Goal: Check status: Check status

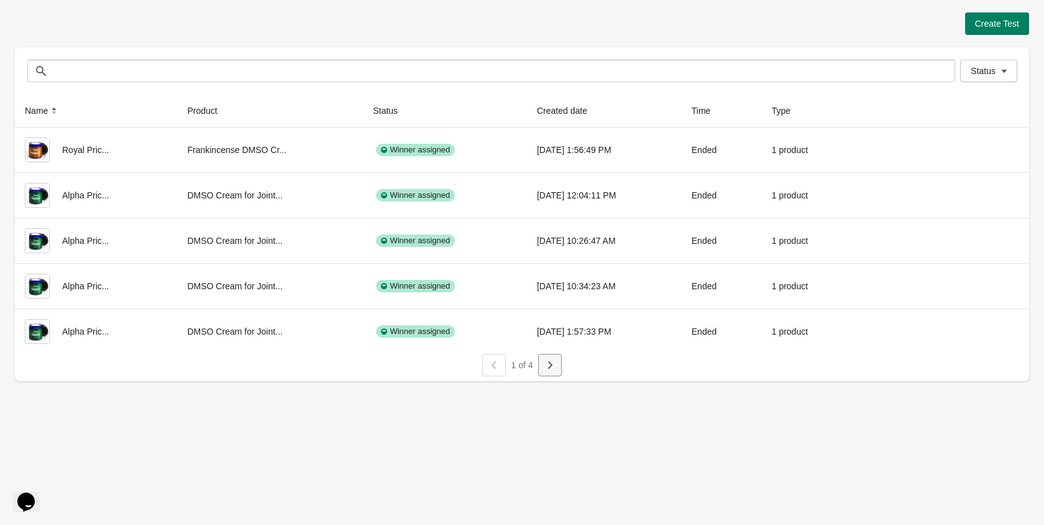
click at [555, 367] on icon "button" at bounding box center [550, 365] width 12 height 12
click at [550, 365] on icon "button" at bounding box center [550, 365] width 12 height 12
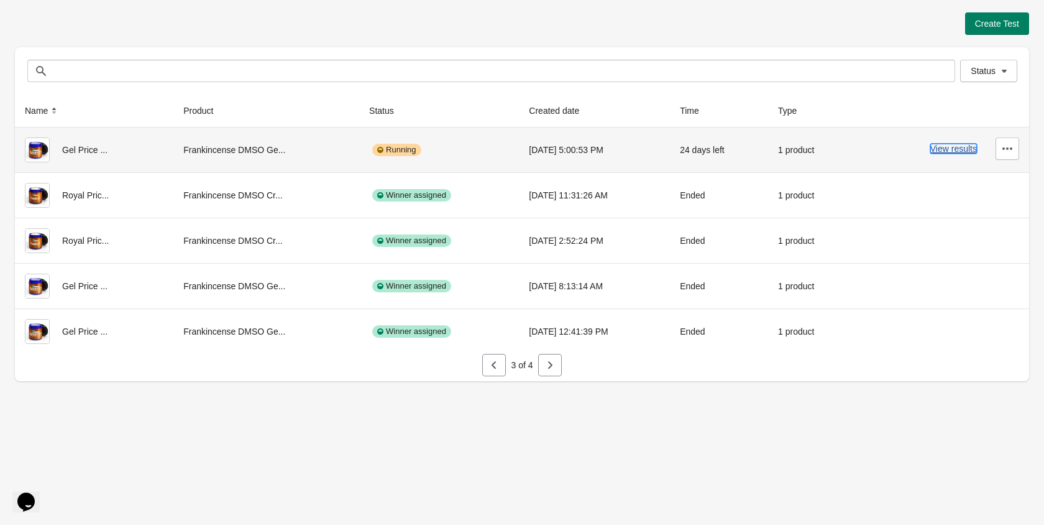
click at [934, 150] on button "View results" at bounding box center [954, 149] width 47 height 10
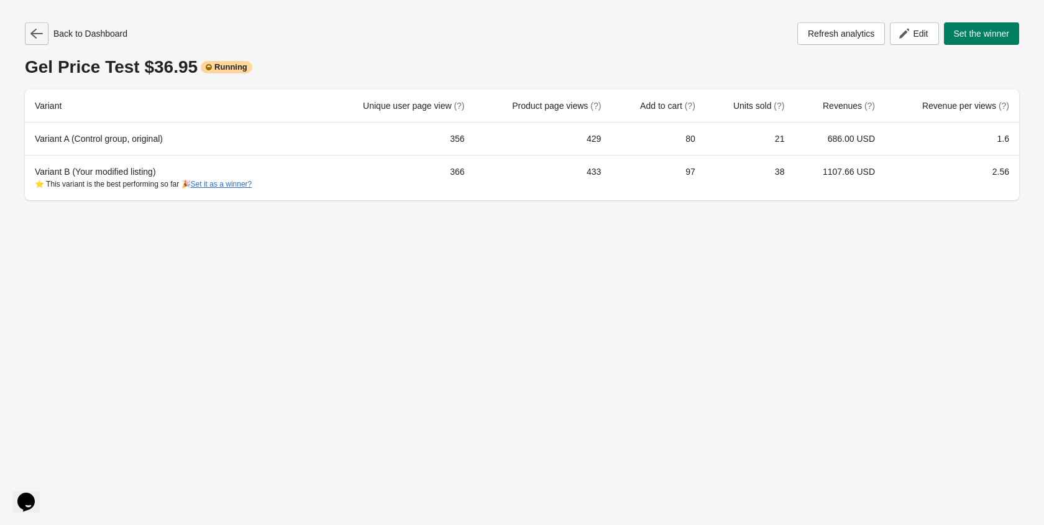
click at [39, 35] on icon "button" at bounding box center [36, 33] width 12 height 12
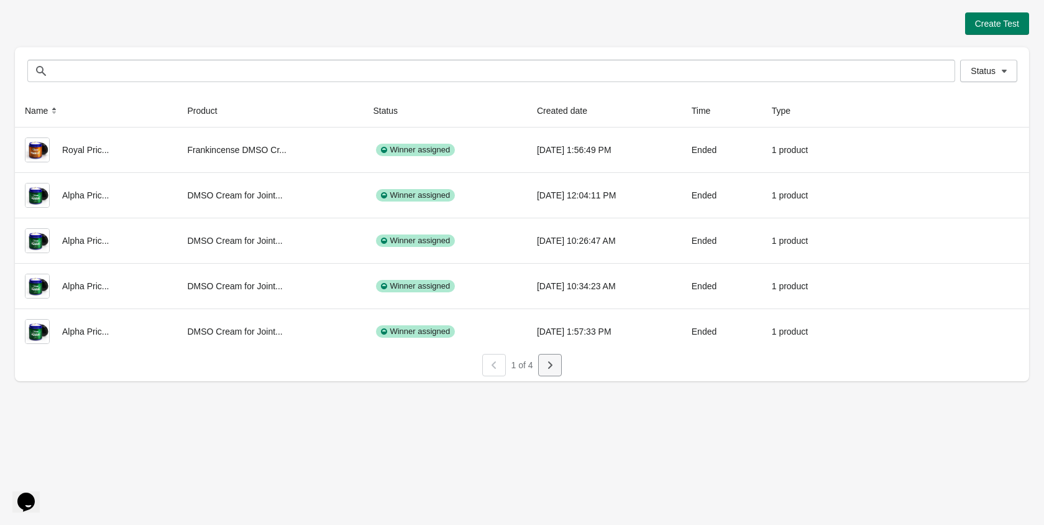
click at [548, 363] on icon "button" at bounding box center [550, 365] width 12 height 12
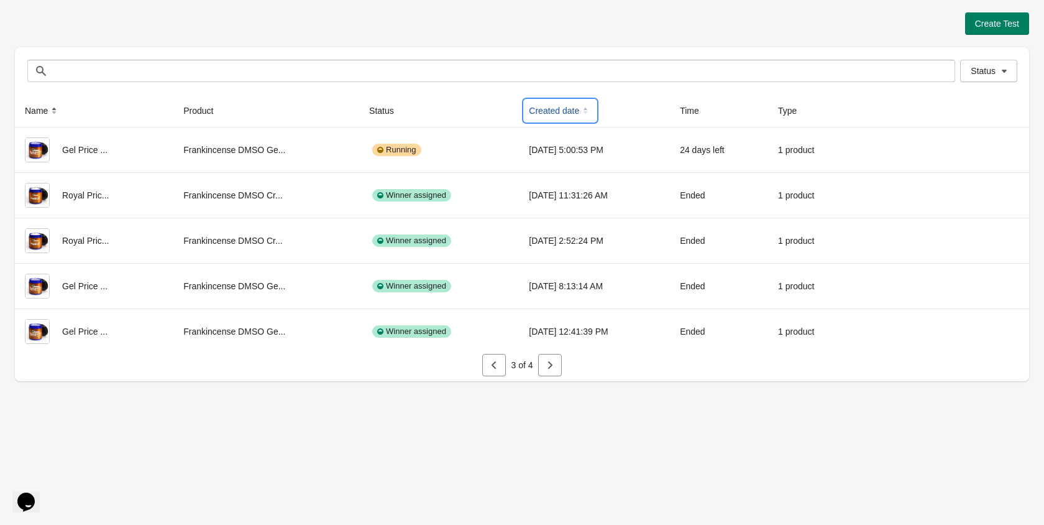
click at [579, 113] on icon at bounding box center [585, 110] width 12 height 12
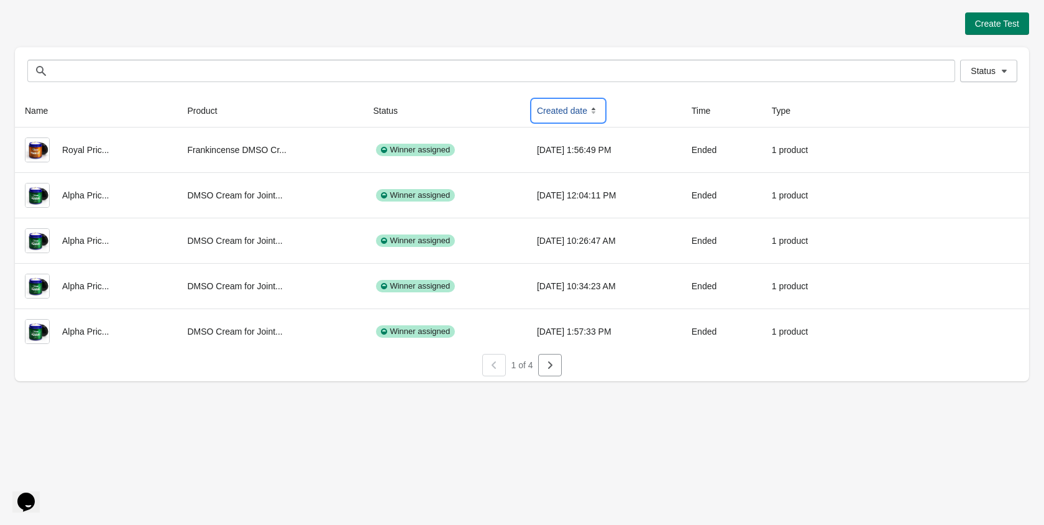
click at [588, 113] on icon at bounding box center [594, 110] width 12 height 12
click at [588, 109] on icon at bounding box center [594, 110] width 12 height 12
click at [588, 111] on icon at bounding box center [594, 110] width 12 height 12
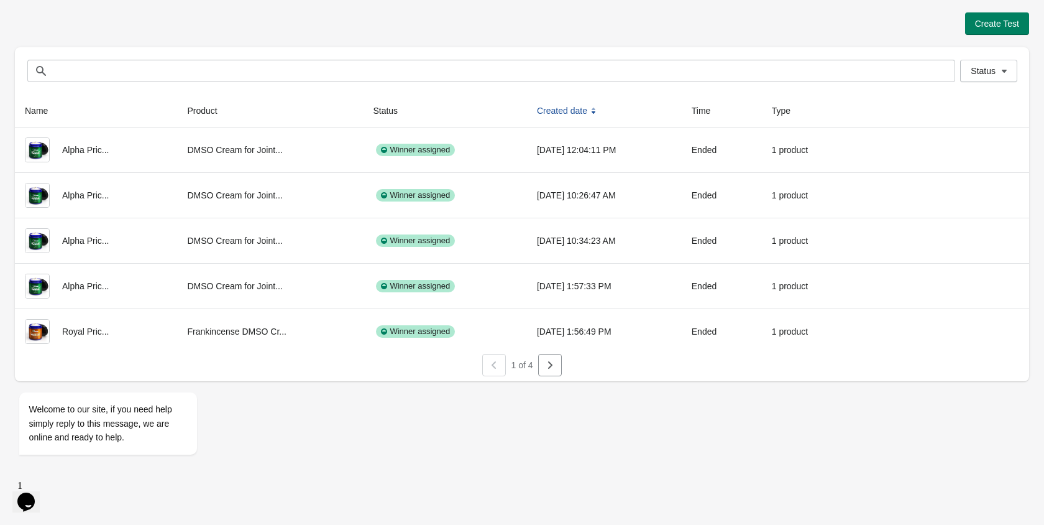
click at [555, 372] on button "button" at bounding box center [550, 365] width 24 height 22
click at [558, 367] on button "button" at bounding box center [550, 365] width 24 height 22
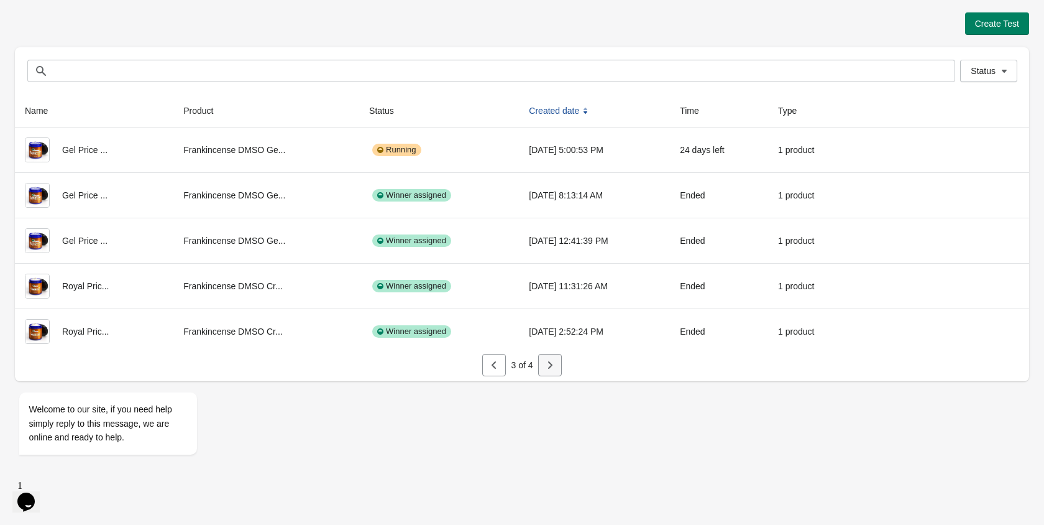
click at [560, 369] on button "button" at bounding box center [550, 365] width 24 height 22
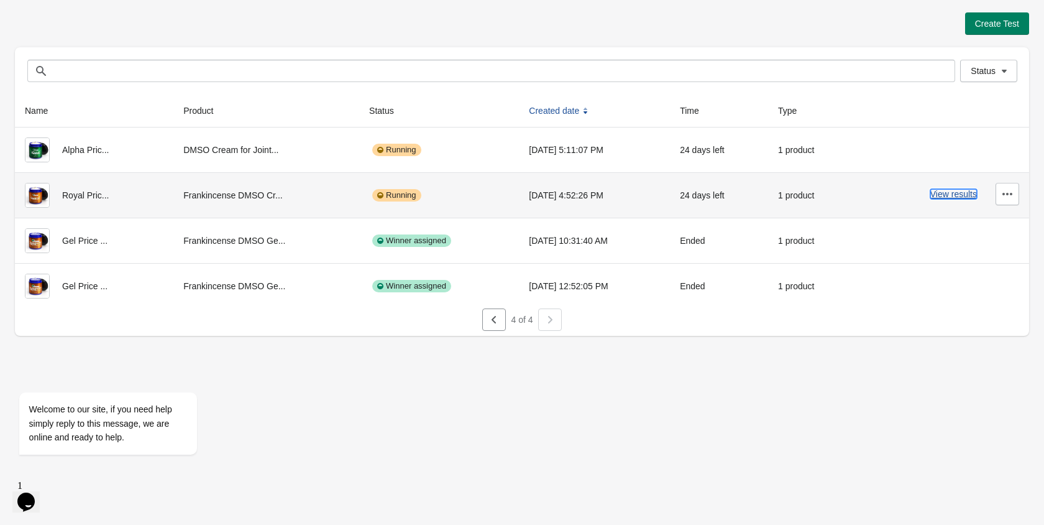
click at [953, 193] on button "View results" at bounding box center [954, 194] width 47 height 10
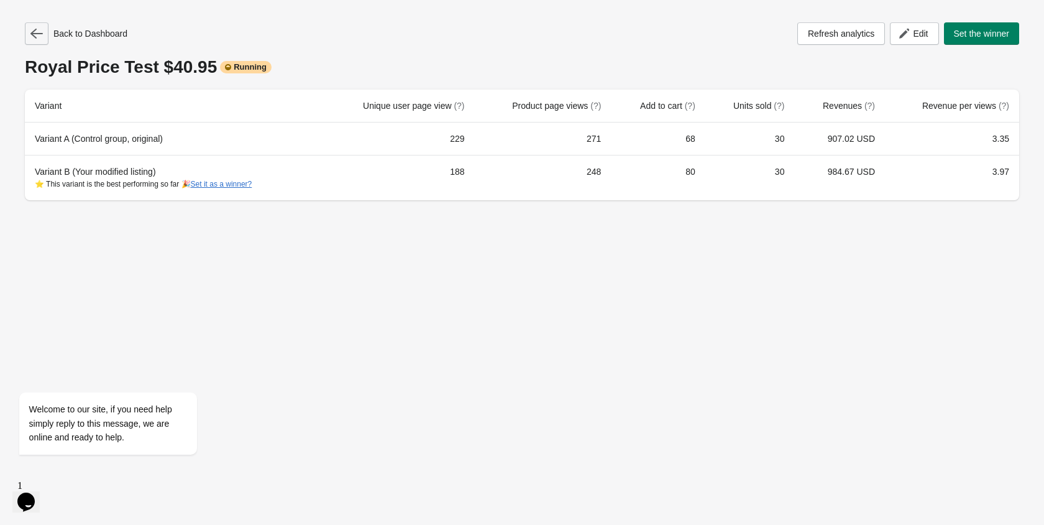
click at [33, 31] on icon "button" at bounding box center [36, 33] width 12 height 12
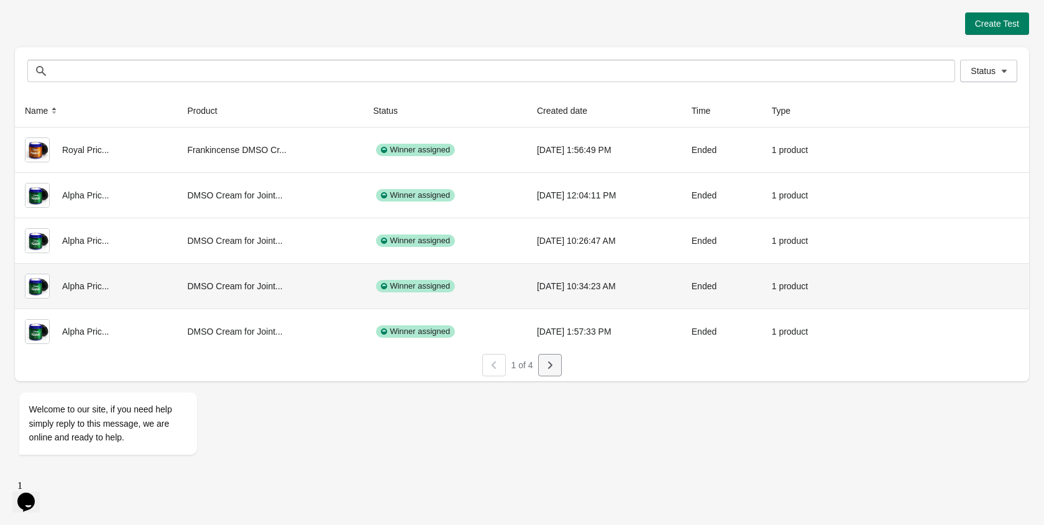
click at [545, 359] on icon "button" at bounding box center [550, 365] width 12 height 12
click at [546, 374] on button "button" at bounding box center [550, 365] width 24 height 22
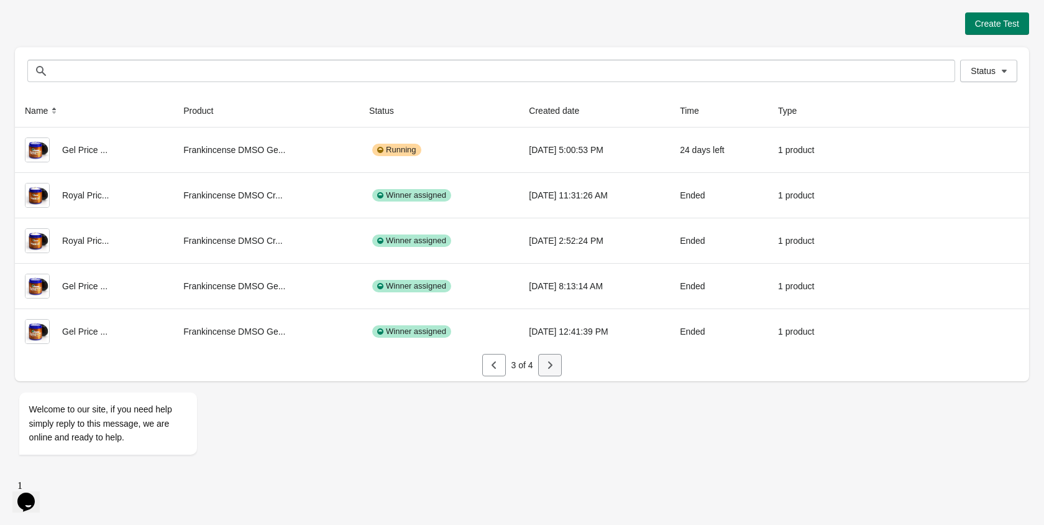
click at [551, 363] on icon "button" at bounding box center [550, 365] width 12 height 12
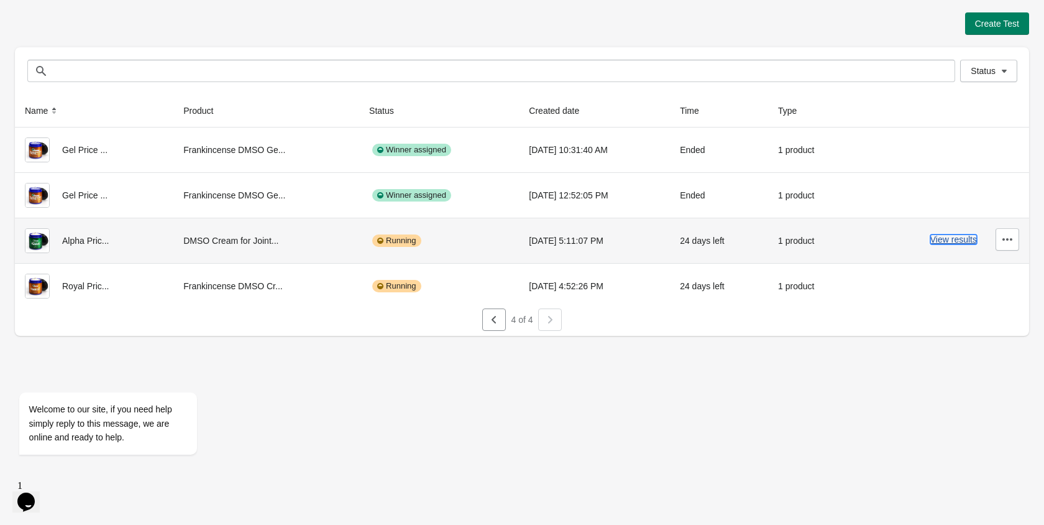
click at [942, 238] on button "View results" at bounding box center [954, 239] width 47 height 10
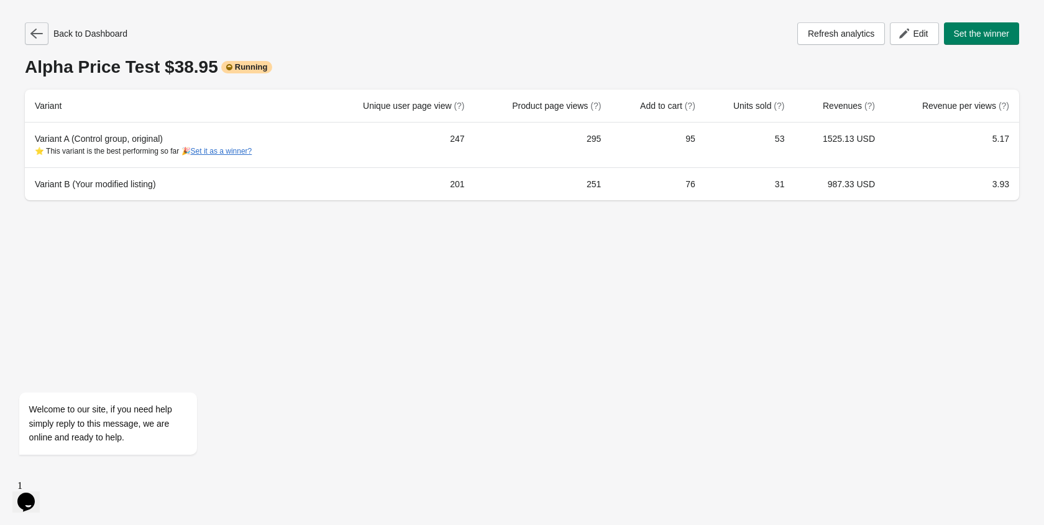
click at [39, 32] on icon "button" at bounding box center [36, 33] width 12 height 12
